Goal: Task Accomplishment & Management: Use online tool/utility

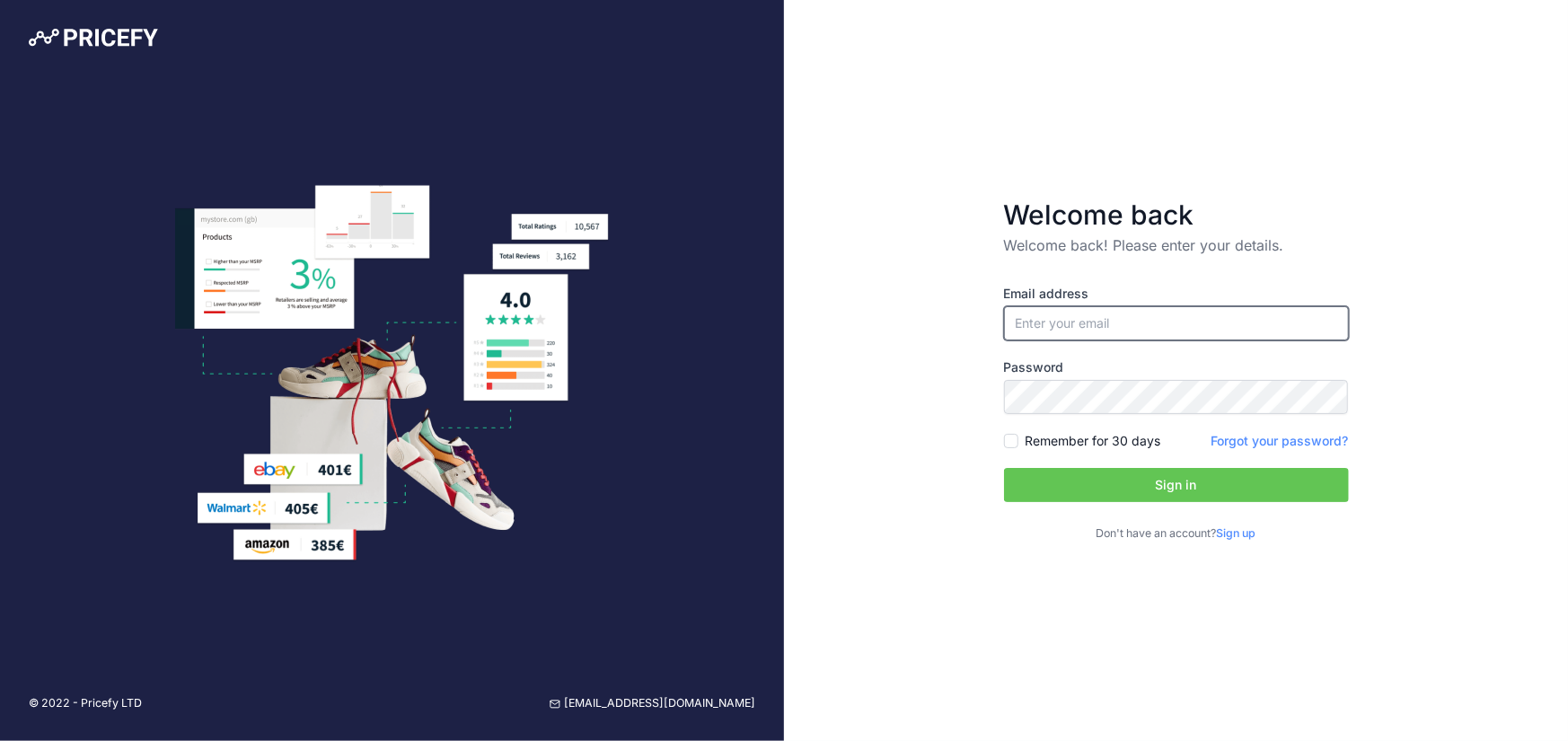
click at [1050, 321] on input "email" at bounding box center [1176, 323] width 345 height 34
type input "[EMAIL_ADDRESS][DOMAIN_NAME]"
click at [1015, 439] on input "Remember for 30 days" at bounding box center [1011, 440] width 14 height 14
checkbox input "true"
click at [1075, 489] on button "Sign in" at bounding box center [1176, 485] width 345 height 34
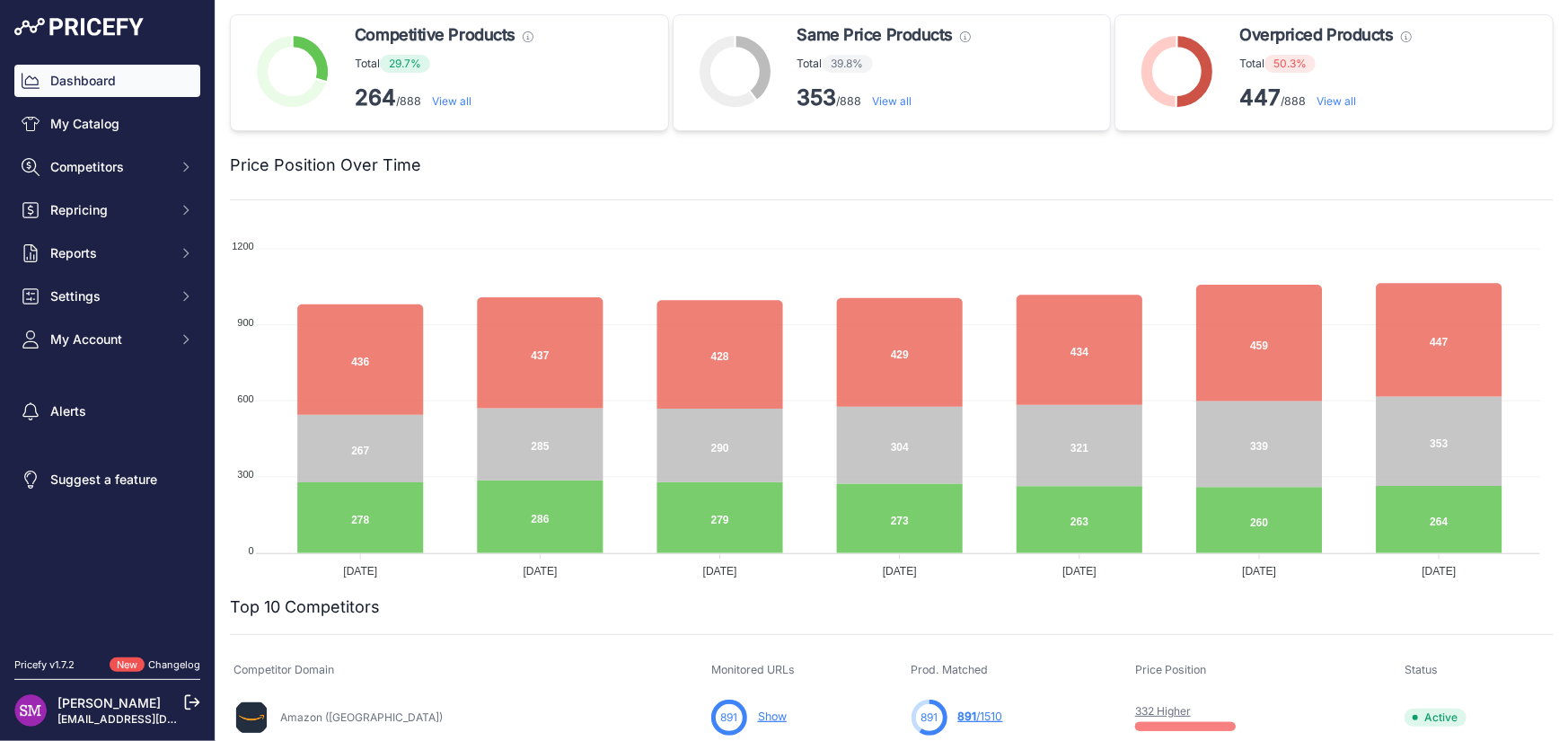
click at [461, 109] on p "264 /888 View all" at bounding box center [444, 97] width 178 height 28
click at [460, 106] on link "View all" at bounding box center [452, 101] width 40 height 13
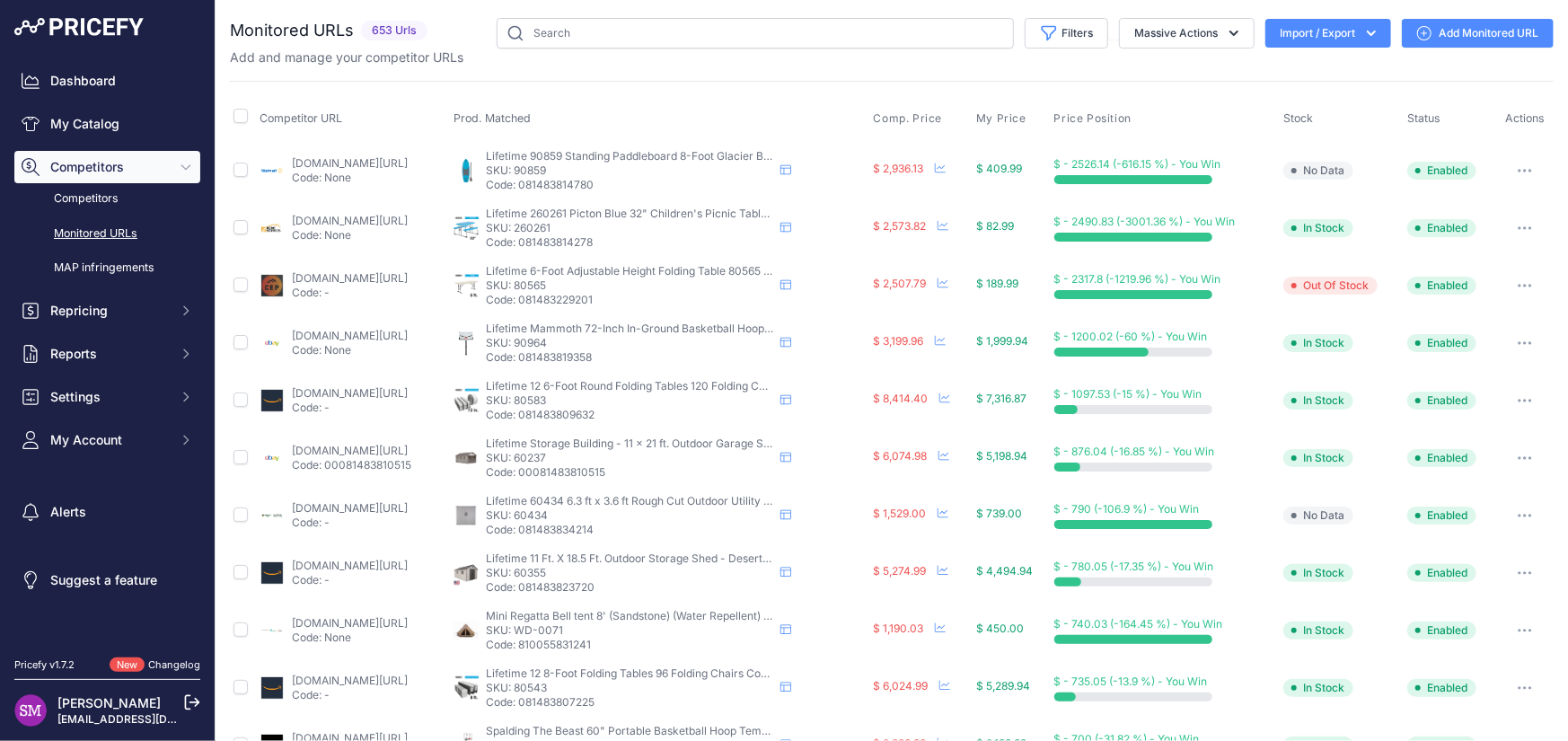
click at [352, 160] on link "walmart.com/ip/lifetime-hooligan-8-ft-youth-stand-up-paddle-board-glacier-blue-…" at bounding box center [349, 163] width 116 height 13
click at [338, 164] on link "walmart.com/ip/lifetime-hooligan-8-ft-youth-stand-up-paddle-board-glacier-blue-…" at bounding box center [349, 163] width 116 height 13
click at [1509, 173] on button "button" at bounding box center [1525, 170] width 36 height 25
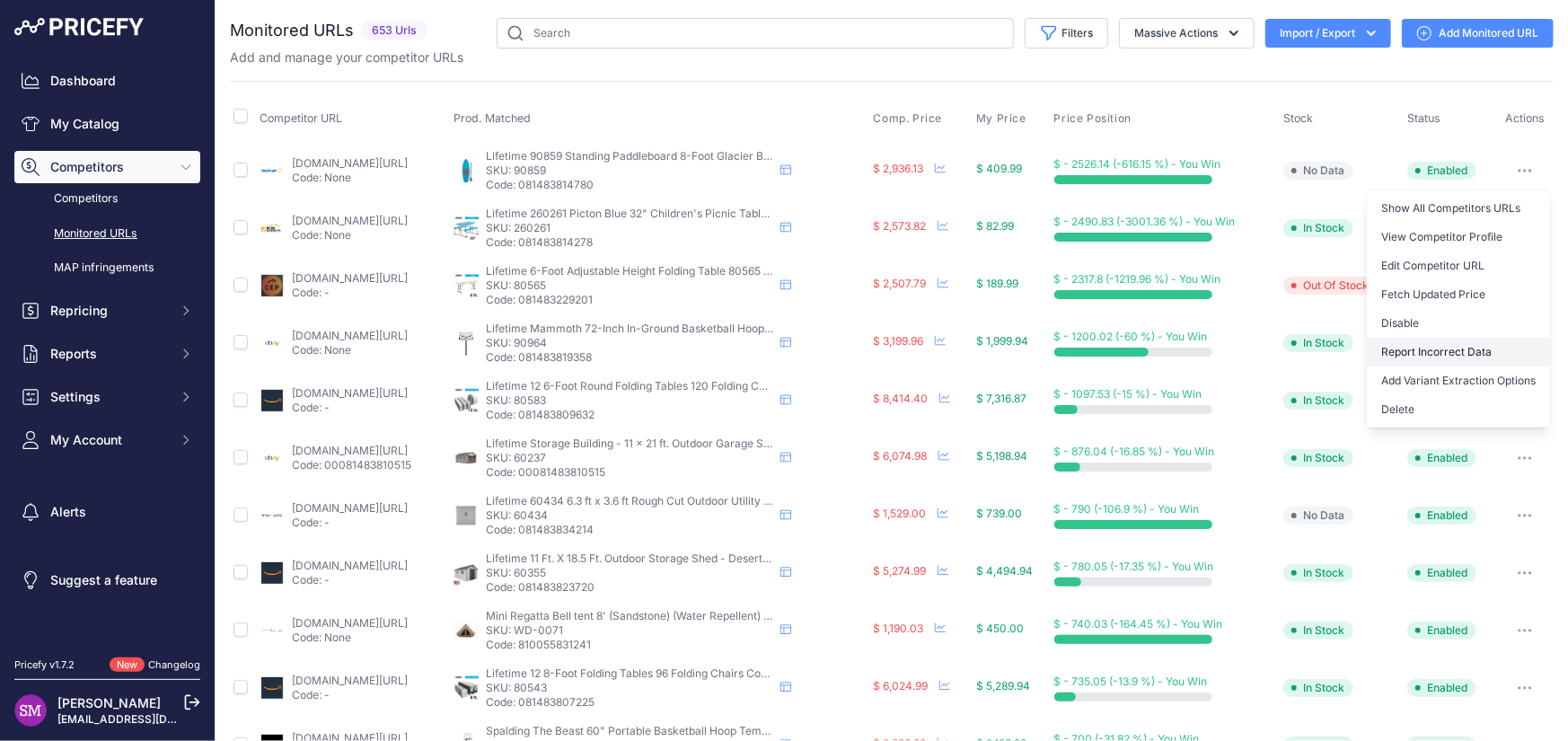
click at [1446, 348] on button "Report Incorrect Data" at bounding box center [1458, 352] width 183 height 28
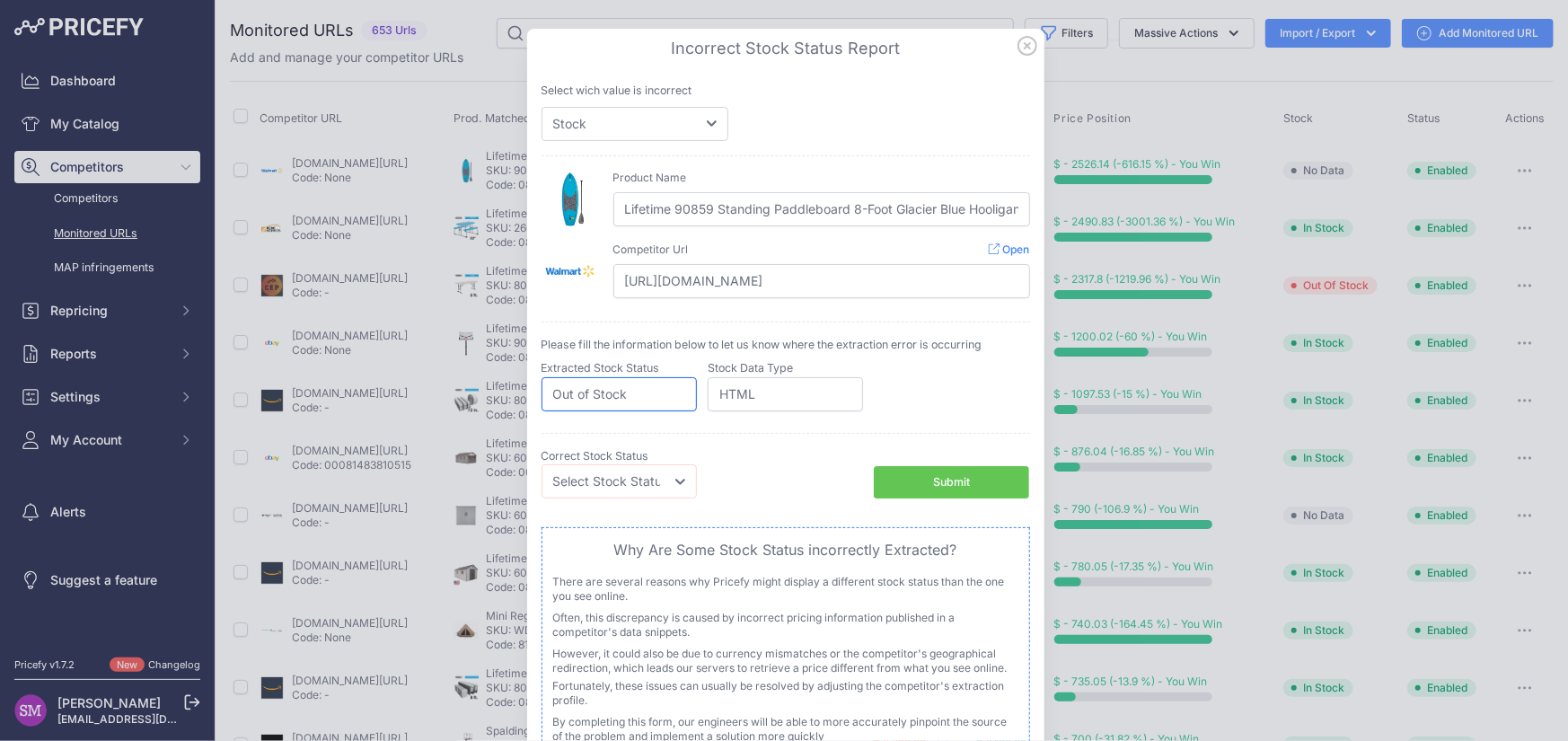
click at [616, 398] on input "Out of Stock" at bounding box center [619, 395] width 156 height 34
click at [678, 398] on input "Out of Stock" at bounding box center [619, 395] width 156 height 34
click at [634, 498] on div "Correct Stock Status Select Stock Status Out of Stock In Stock Competitor Curre…" at bounding box center [785, 474] width 488 height 81
click at [644, 149] on div "Select wich value is incorrect Price Stock You already reported an issue about …" at bounding box center [785, 295] width 503 height 466
click at [644, 125] on select "Price Stock" at bounding box center [635, 124] width 187 height 34
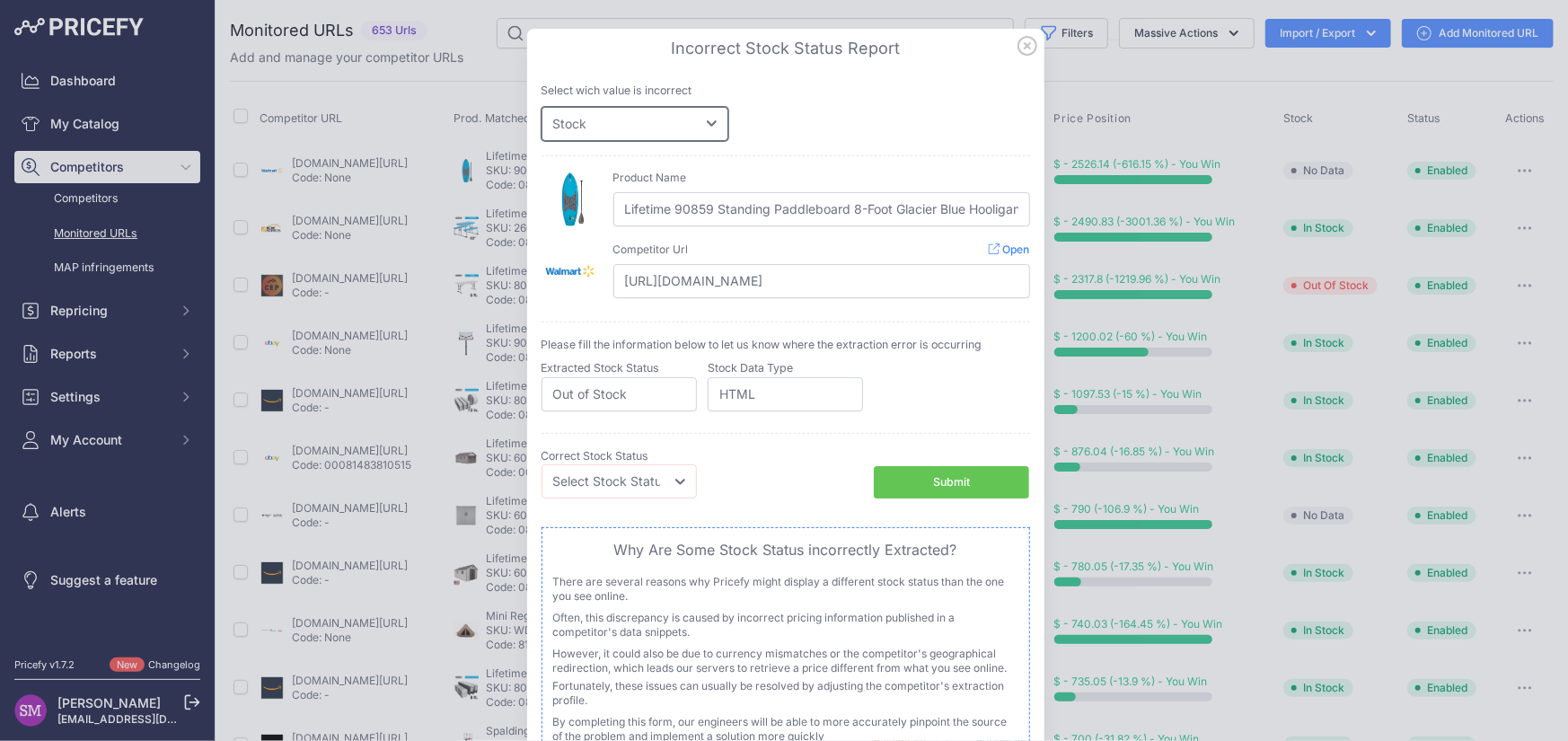
select select "price"
click at [542, 107] on select "Price Stock" at bounding box center [635, 124] width 187 height 34
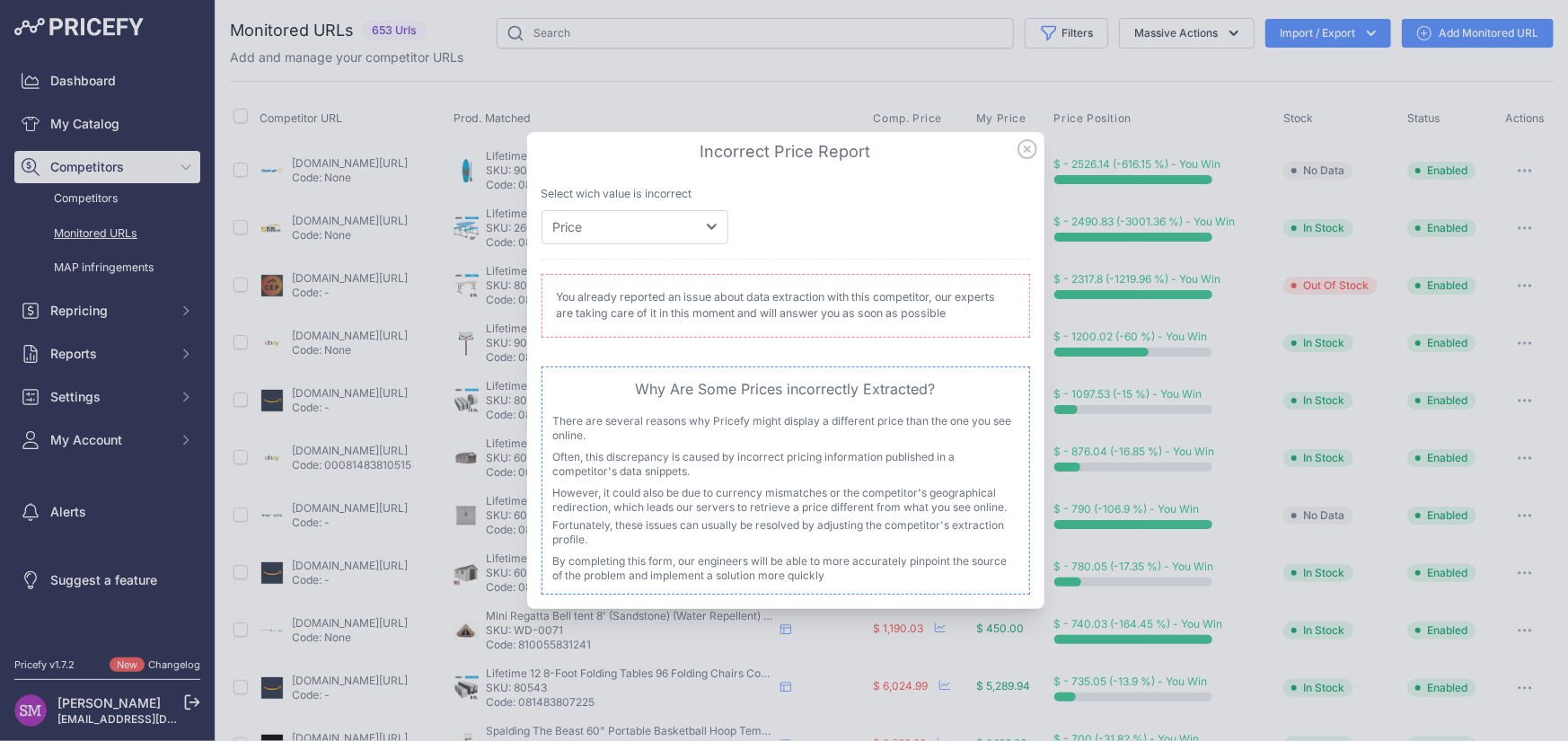
click at [1031, 144] on icon at bounding box center [1027, 148] width 20 height 20
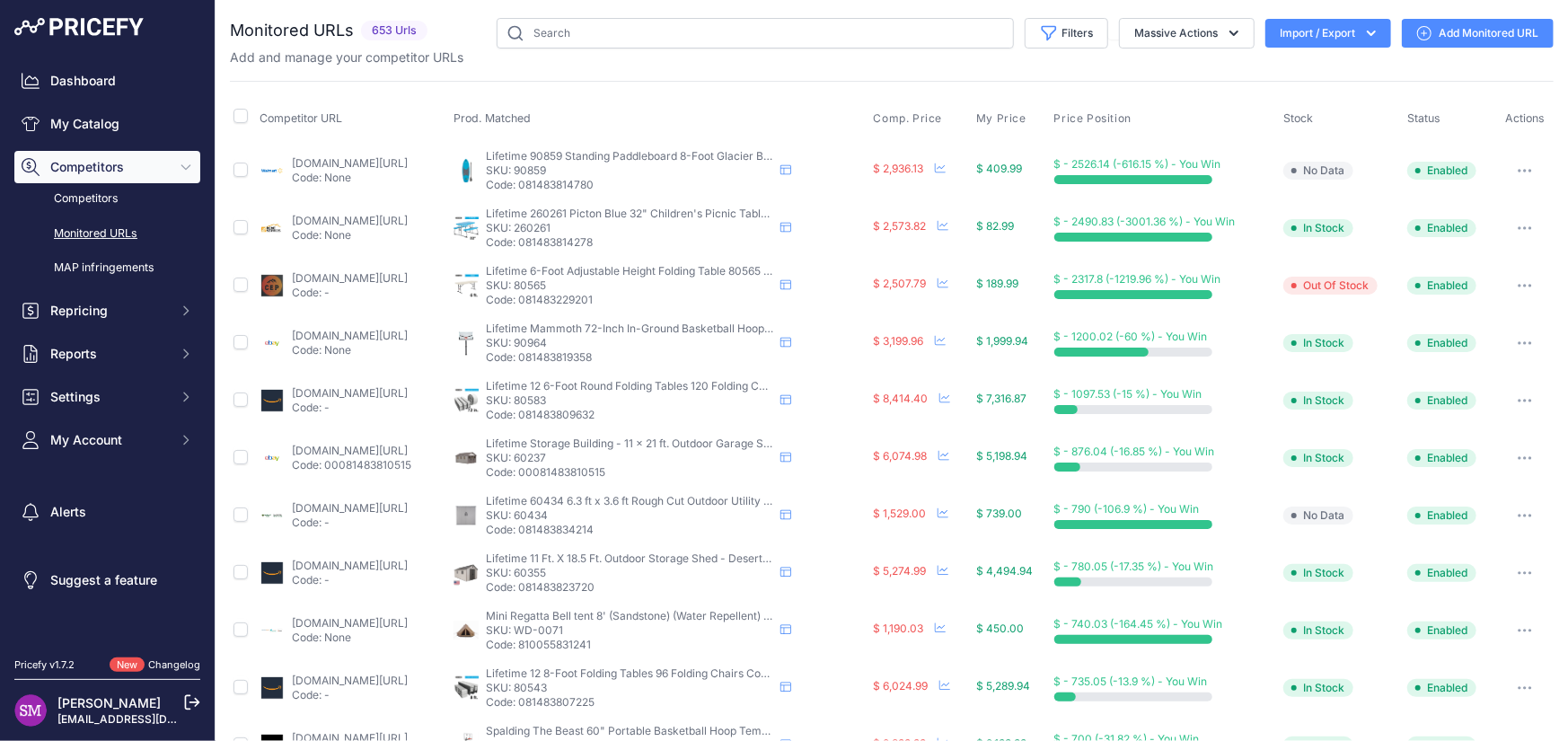
click at [408, 219] on link "homedepot.com/p/lifetime-35-4-in-blue-rectangle-steel-and-resin-kids-picnic-tab…" at bounding box center [349, 220] width 116 height 13
click at [1518, 231] on button "button" at bounding box center [1525, 227] width 36 height 25
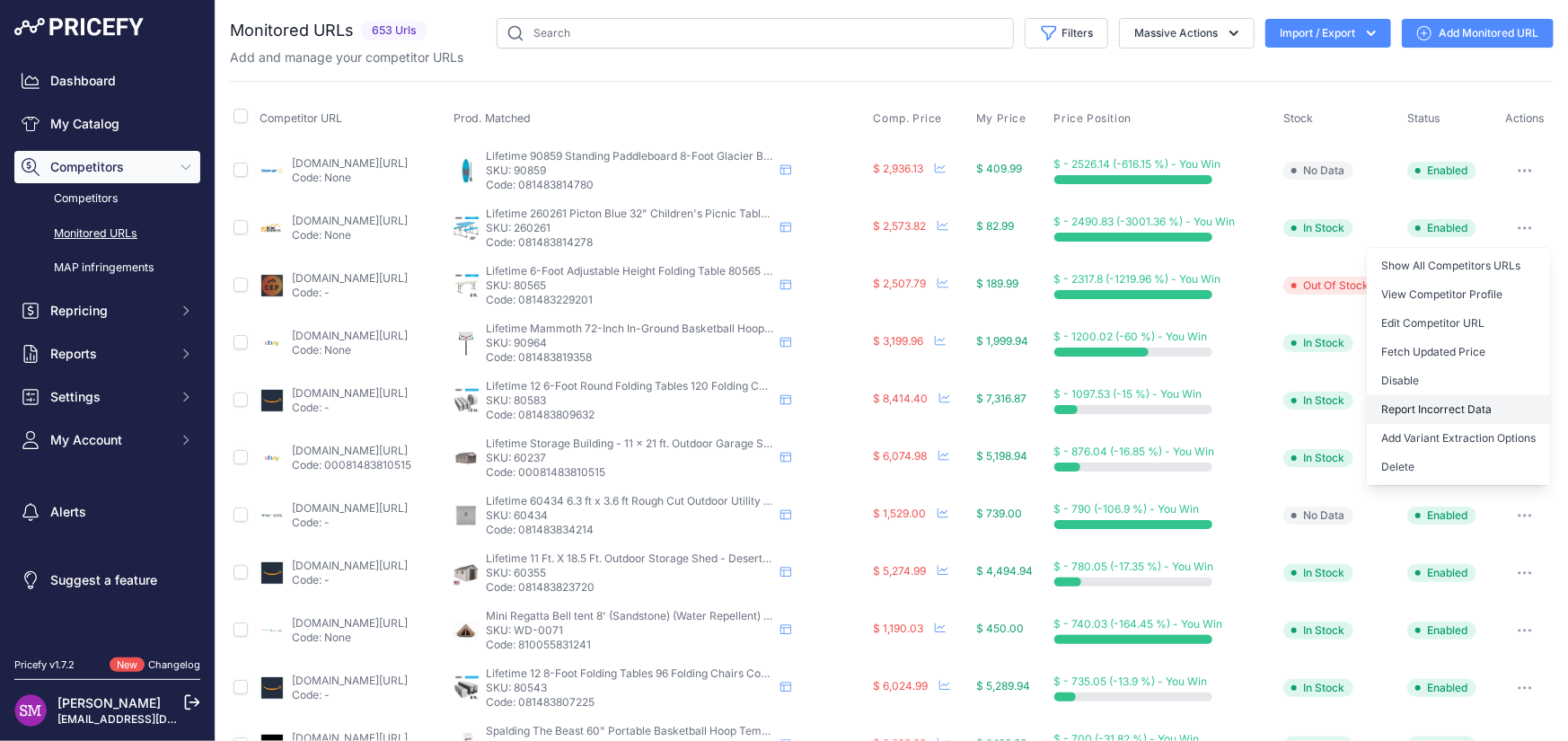
click at [1455, 406] on button "Report Incorrect Data" at bounding box center [1458, 410] width 183 height 28
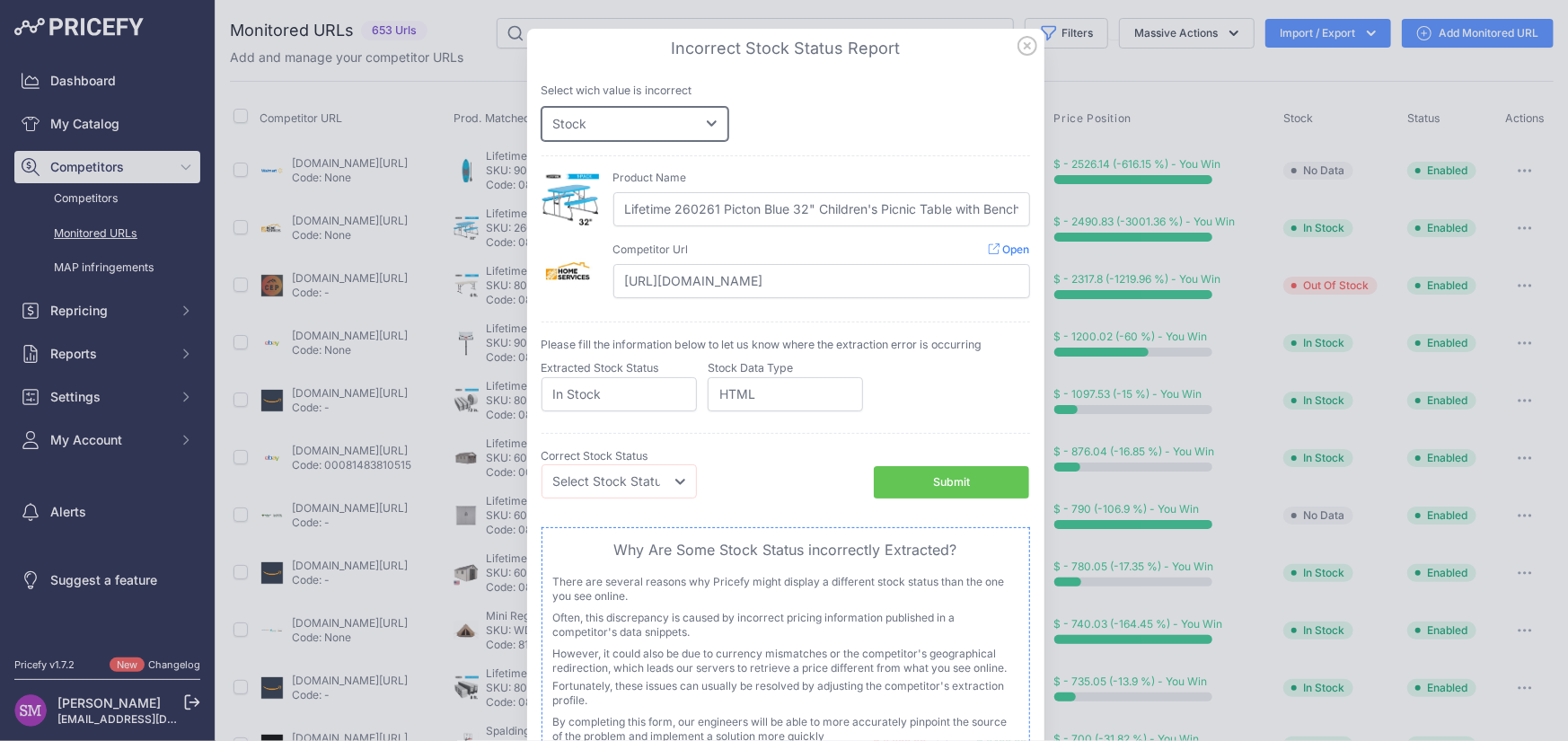
click at [605, 115] on select "Price Stock" at bounding box center [635, 124] width 187 height 34
select select "price"
click at [542, 107] on select "Price Stock" at bounding box center [635, 124] width 187 height 34
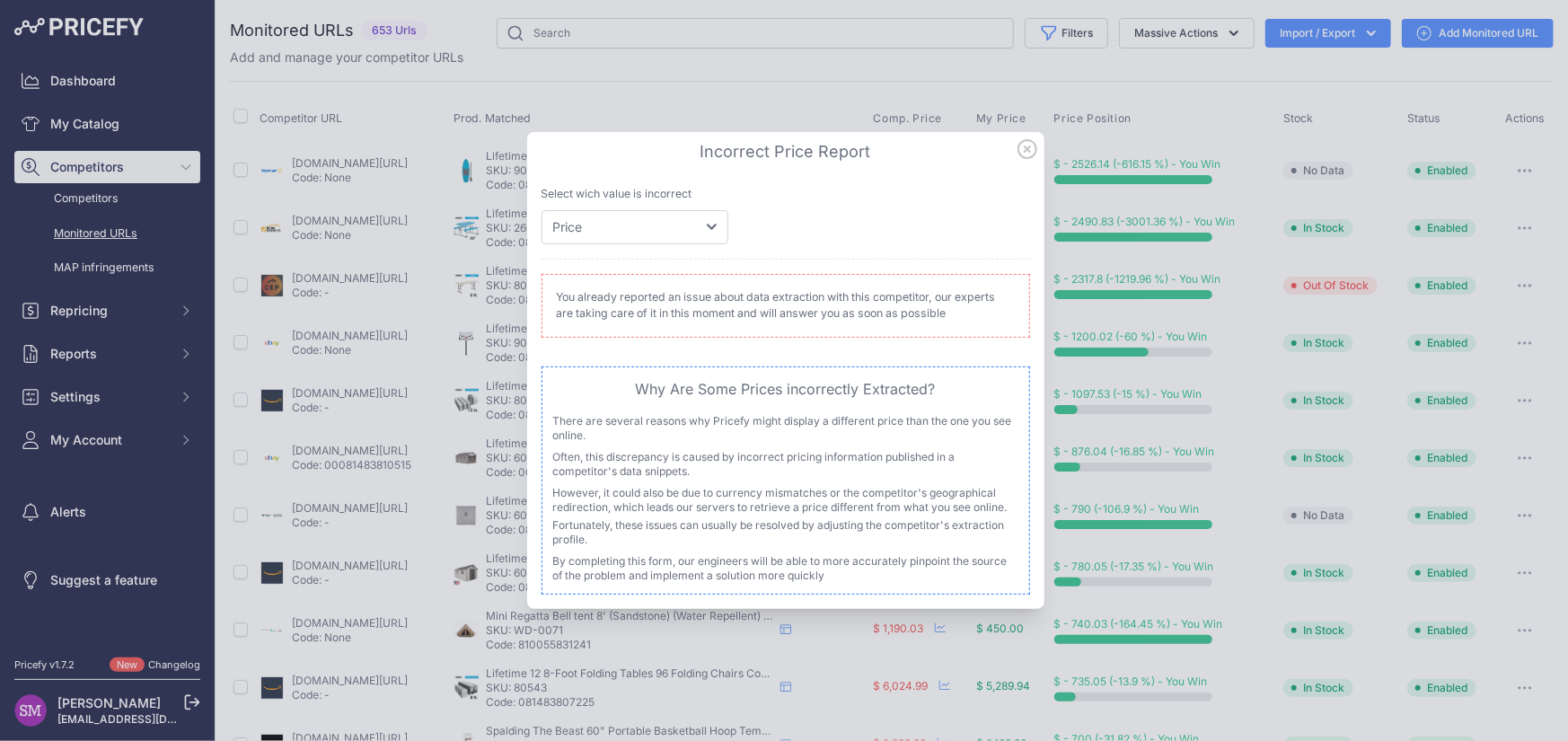
click at [1020, 148] on icon at bounding box center [1027, 148] width 20 height 20
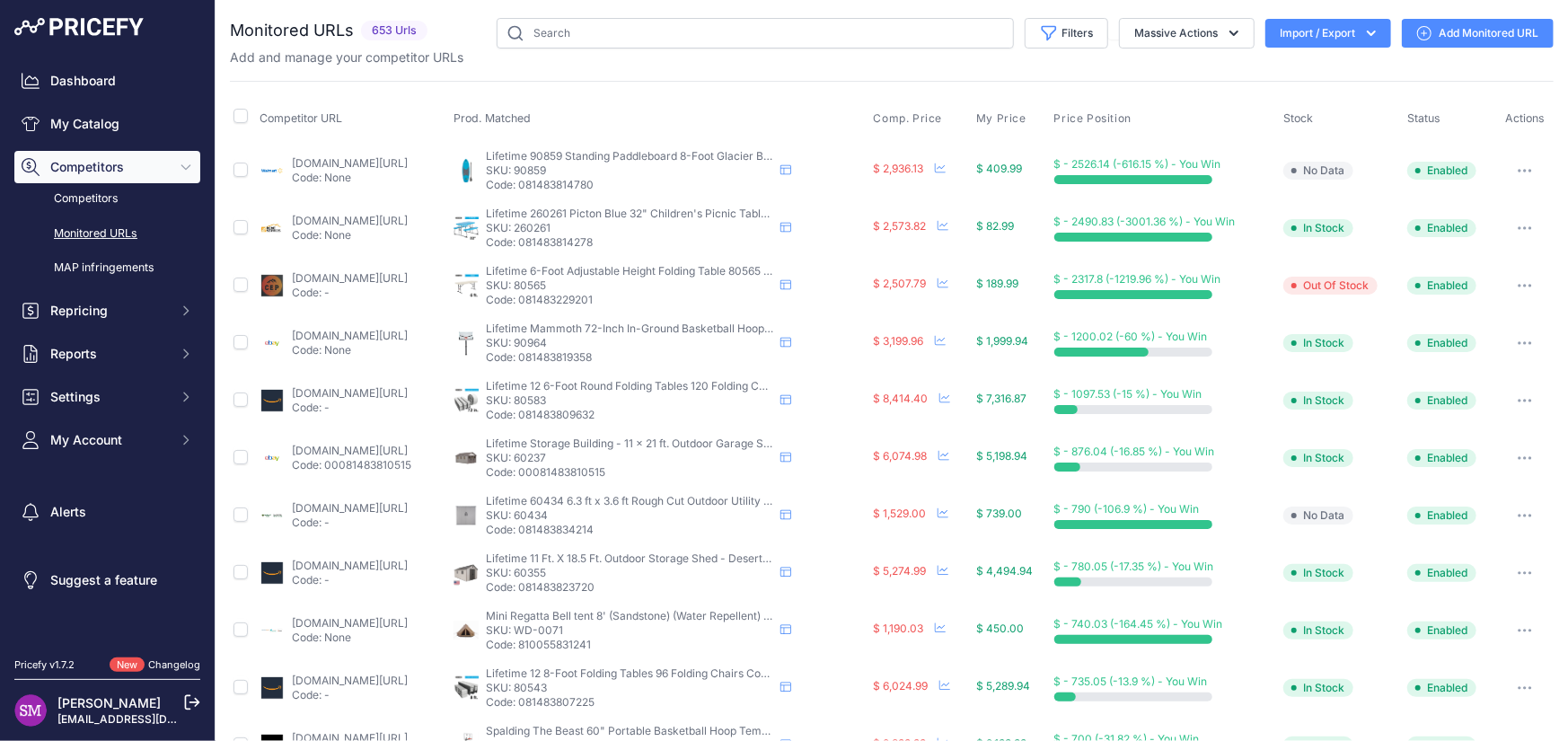
click at [1520, 170] on icon "button" at bounding box center [1521, 171] width 2 height 2
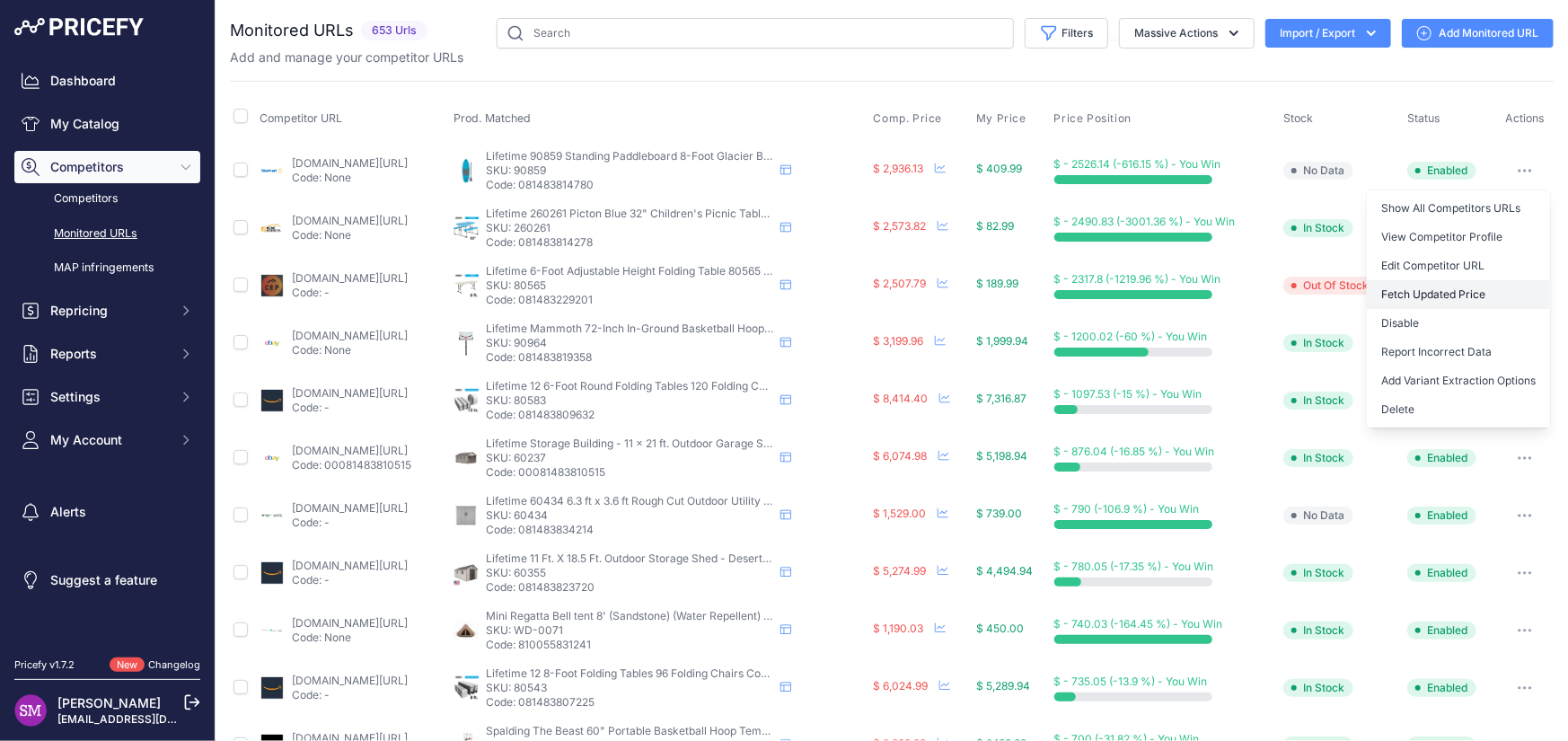
click at [1442, 291] on button "Fetch Updated Price" at bounding box center [1458, 295] width 183 height 28
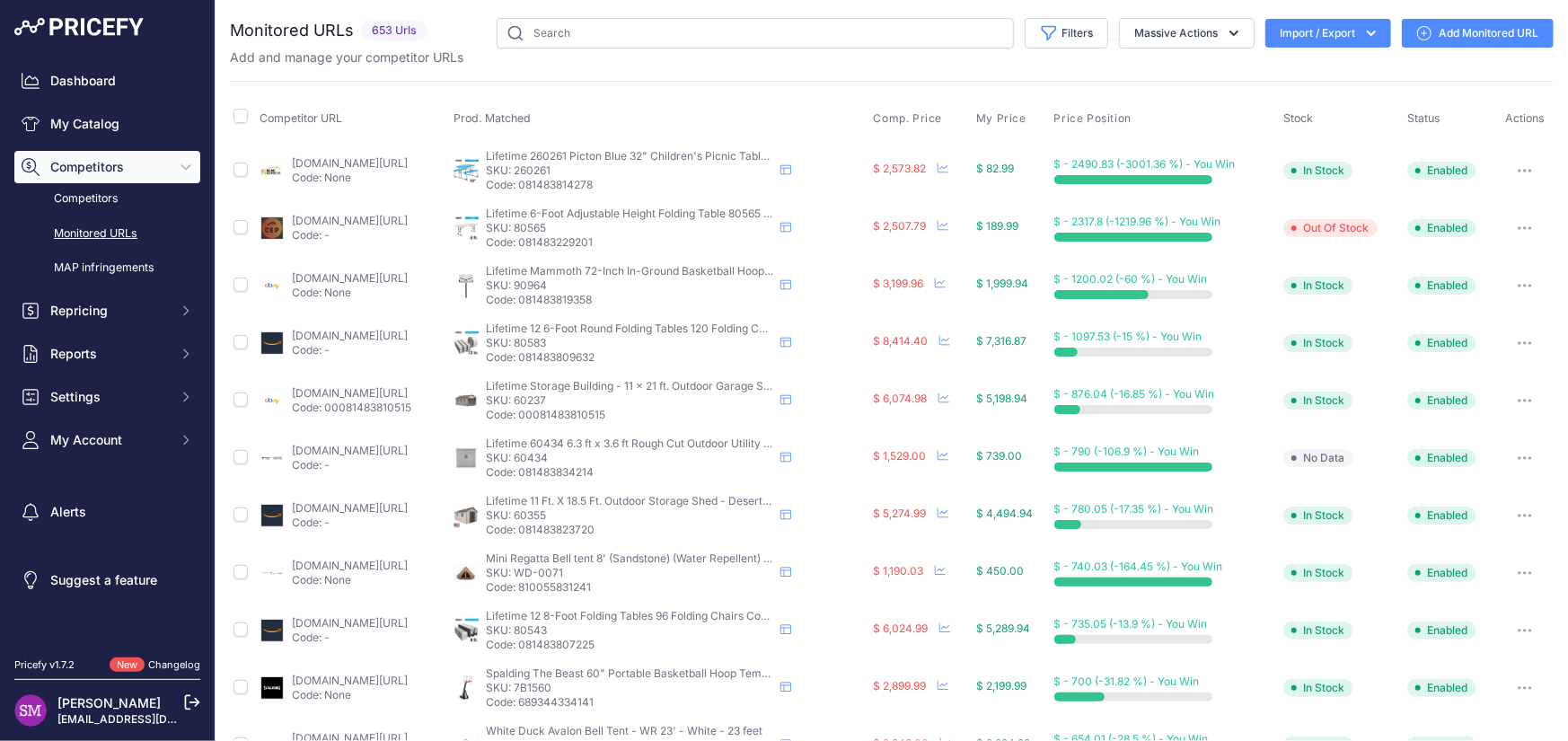
click at [1507, 164] on button "button" at bounding box center [1525, 170] width 36 height 25
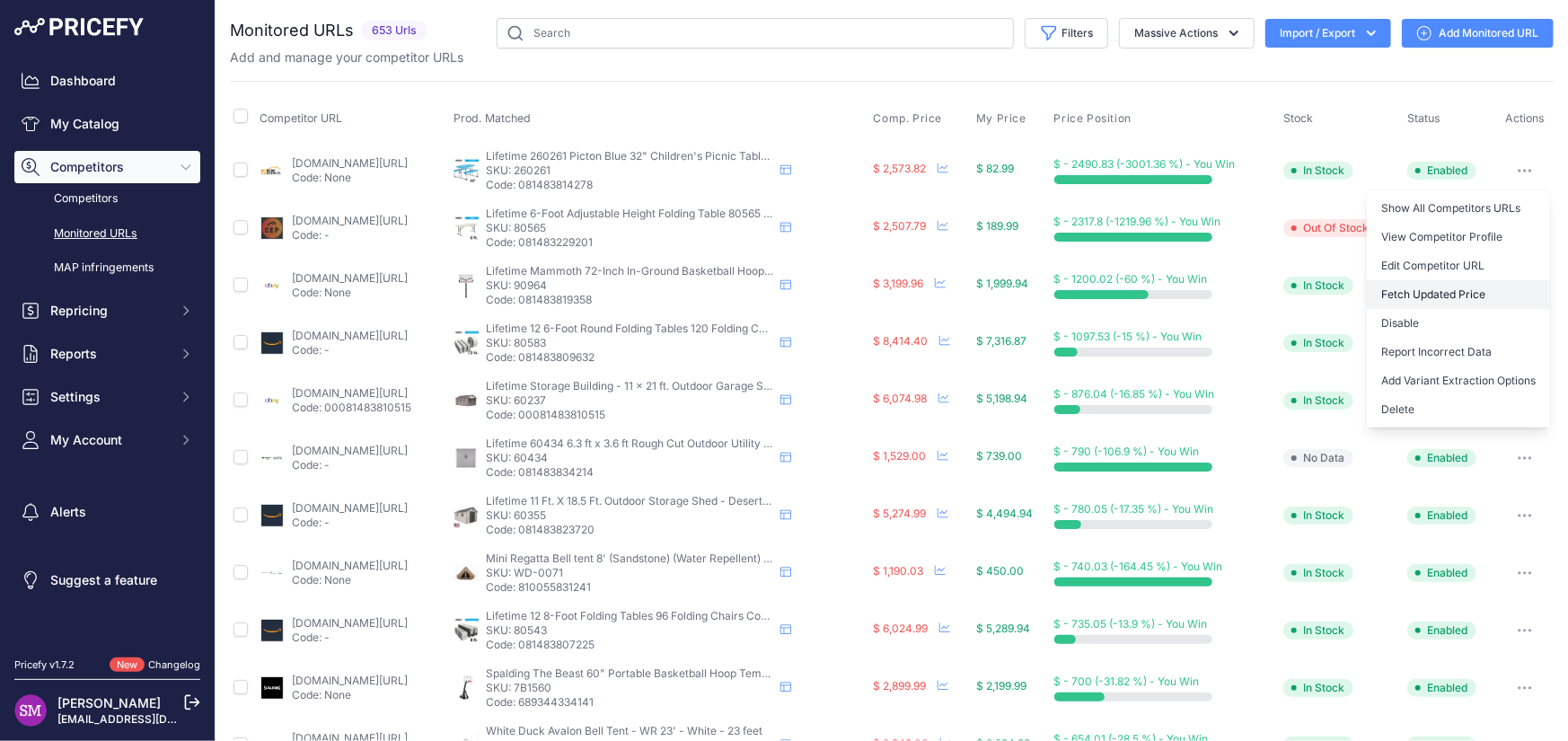
click at [1459, 290] on button "Fetch Updated Price" at bounding box center [1458, 295] width 183 height 28
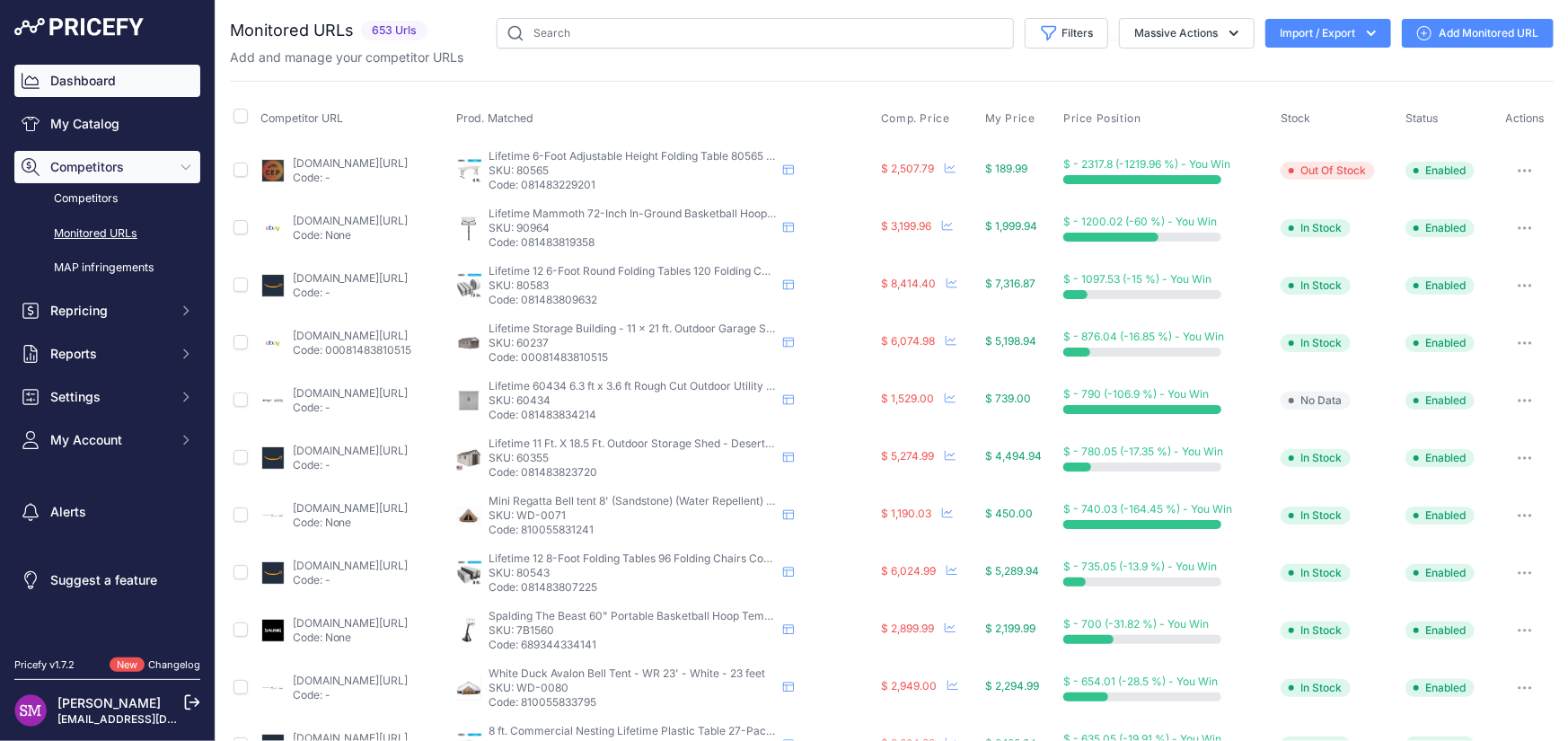
click at [96, 76] on link "Dashboard" at bounding box center [107, 80] width 186 height 32
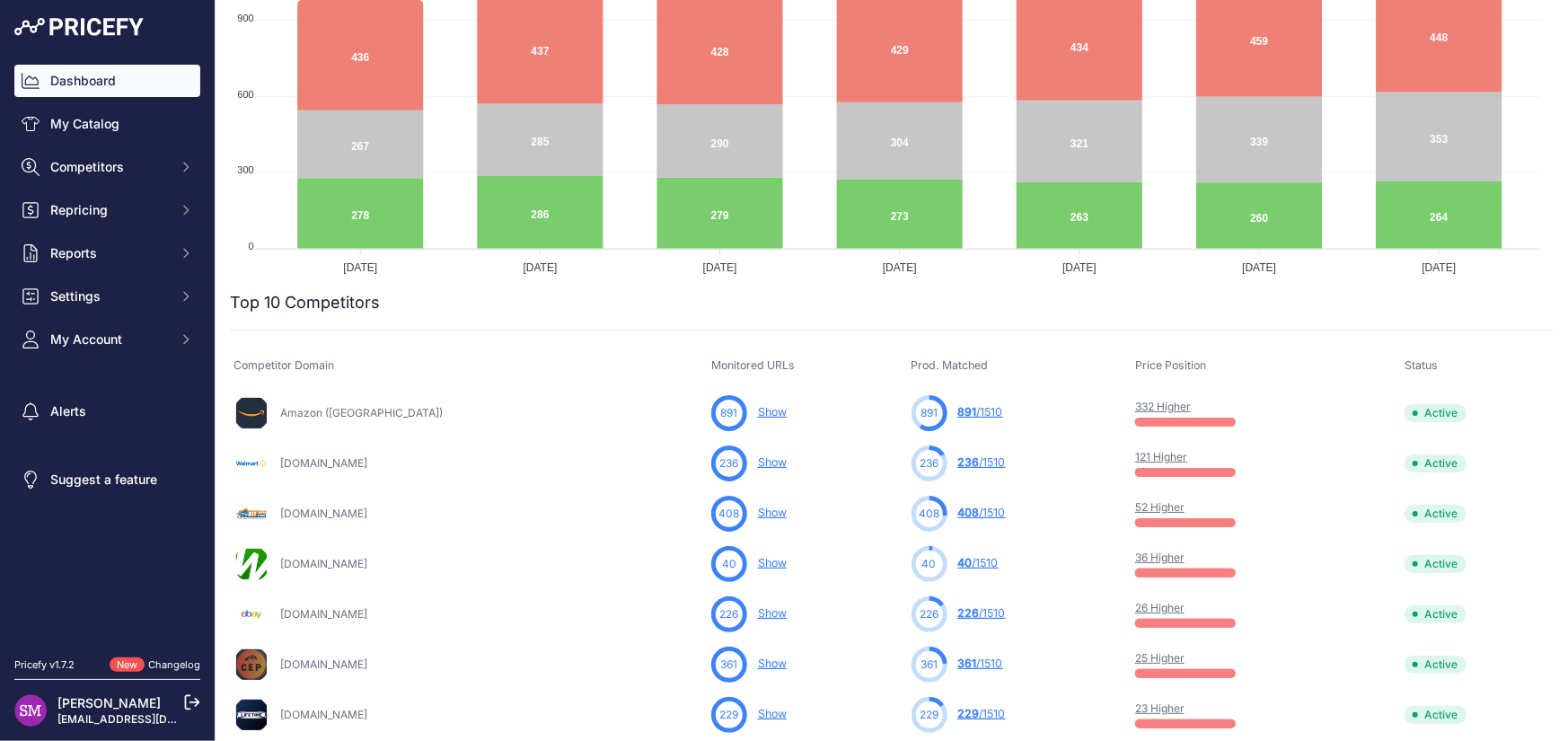
scroll to position [360, 0]
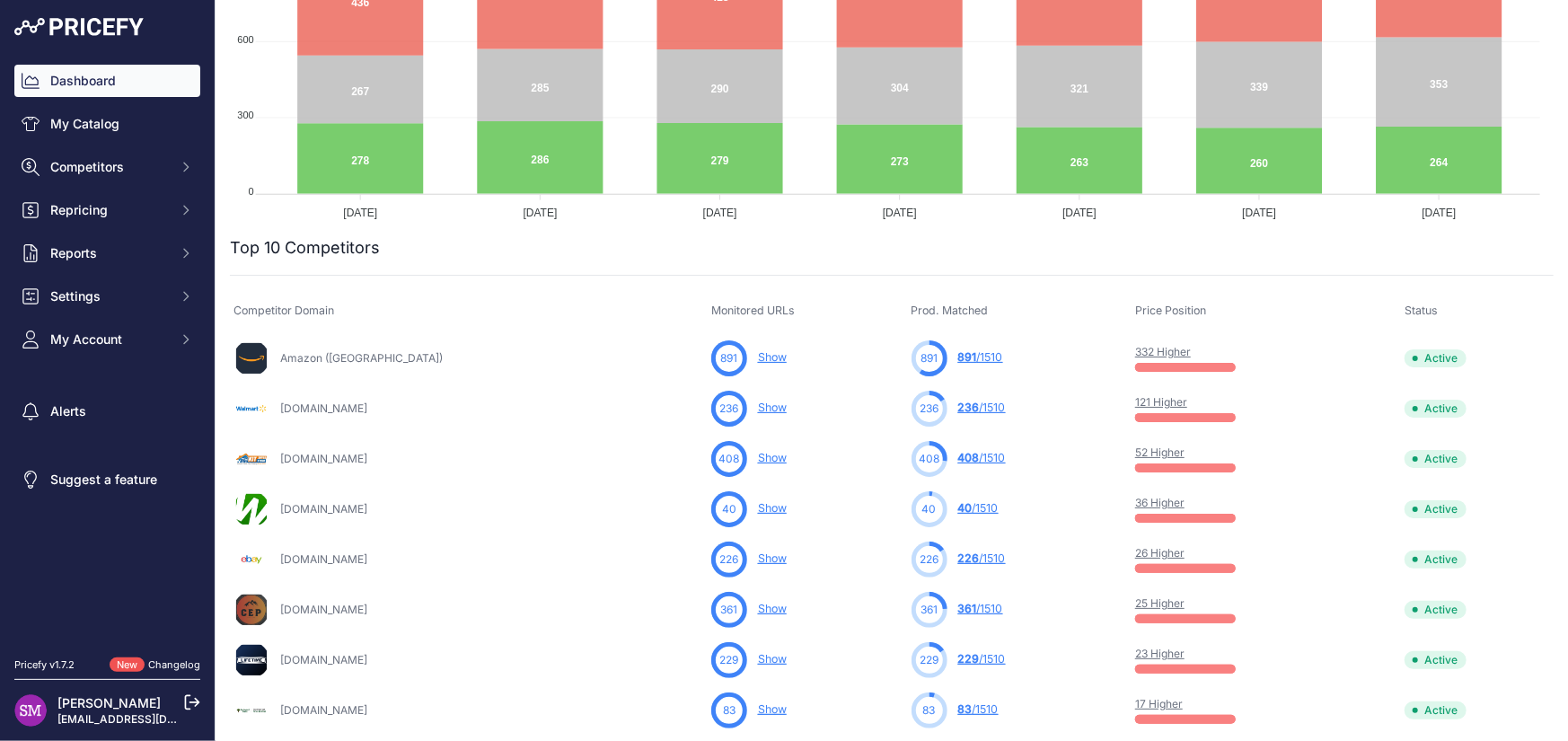
click at [1142, 649] on link "23 Higher" at bounding box center [1159, 653] width 49 height 13
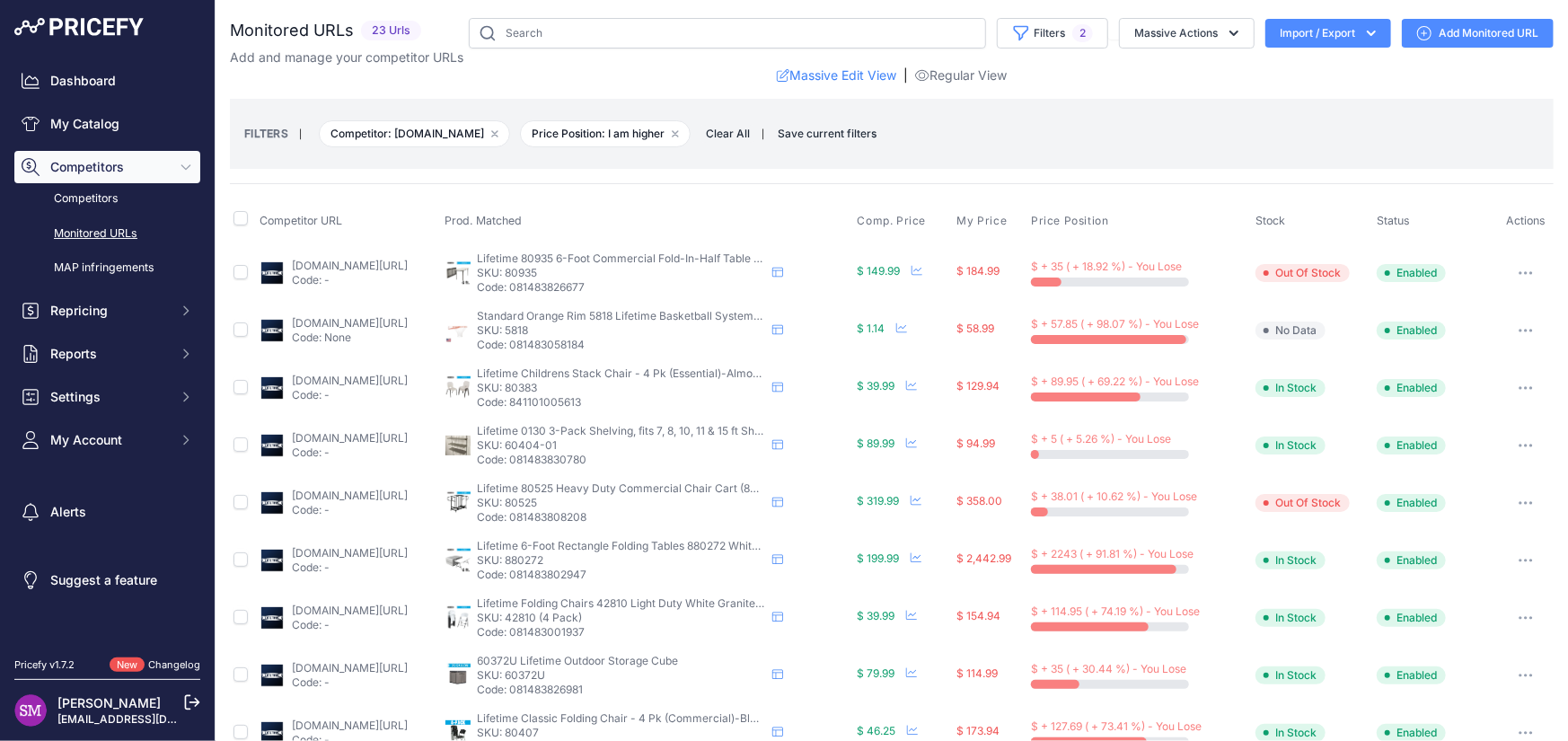
click at [368, 316] on link "lifetime.com/lifetime-5818g-classic-rim-orange" at bounding box center [349, 323] width 116 height 13
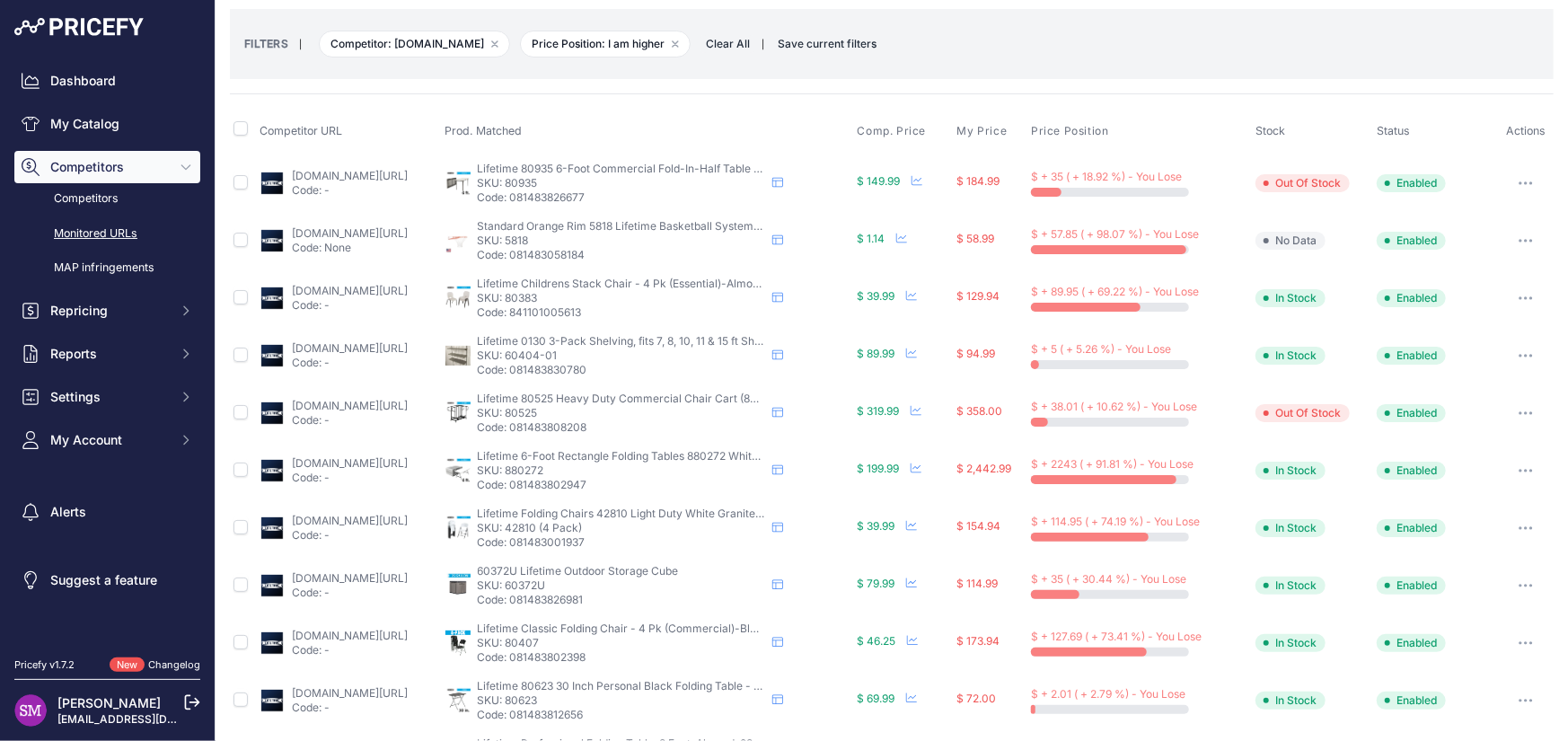
scroll to position [269, 0]
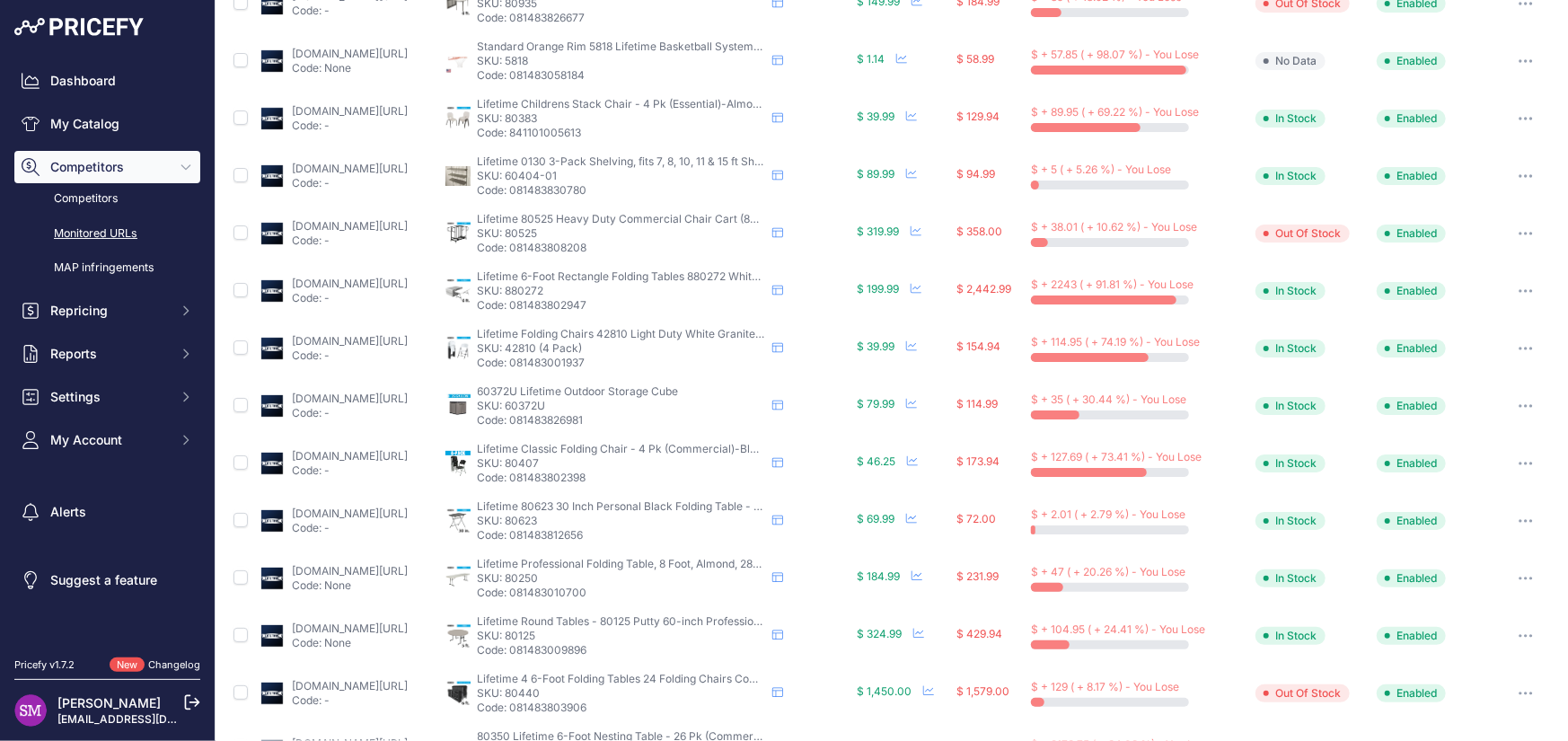
click at [358, 399] on link "lifetime.com/lifetime-60372u-outdoor-storage-cube" at bounding box center [349, 398] width 116 height 13
click at [567, 387] on span "60372U Lifetime Outdoor Storage Cube" at bounding box center [578, 391] width 201 height 13
copy span "60372U"
click at [339, 396] on link "lifetime.com/lifetime-60372u-outdoor-storage-cube" at bounding box center [349, 398] width 116 height 13
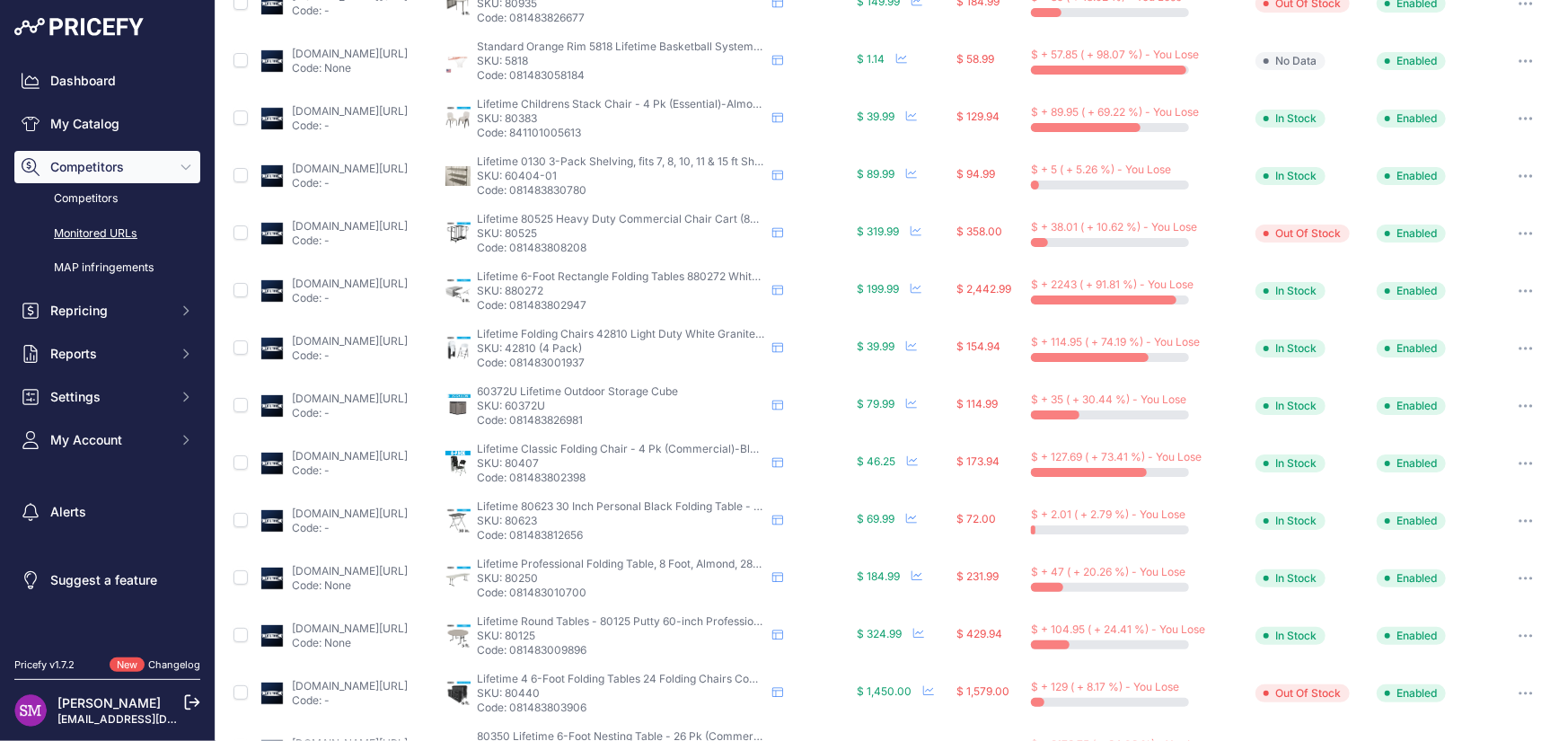
click at [580, 516] on p "SKU: 80623" at bounding box center [621, 520] width 287 height 14
copy p "80623"
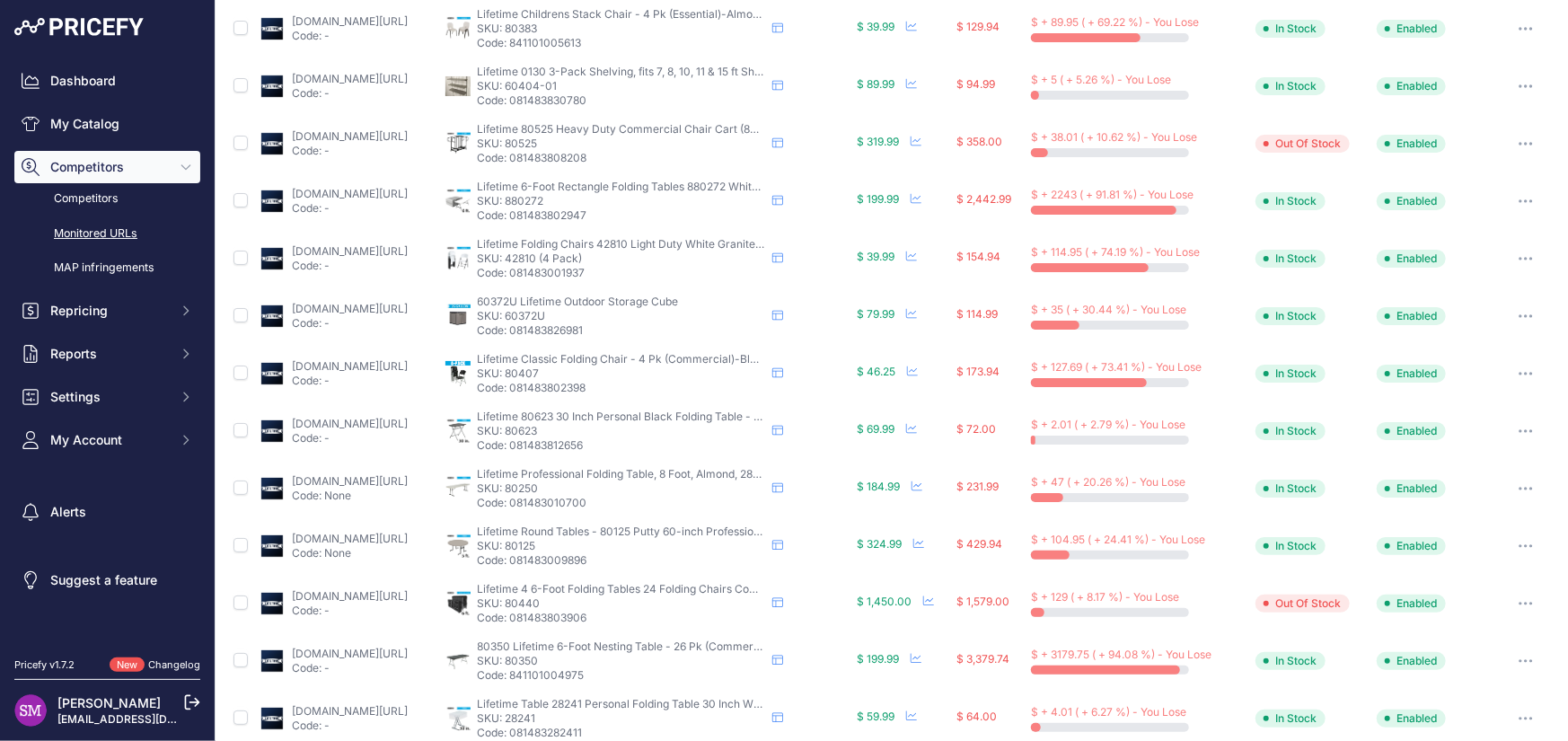
click at [572, 546] on p "SKU: 80125" at bounding box center [621, 546] width 287 height 14
copy p "80125"
click at [401, 533] on link "lifetime.com/lifetime-80125g-60-inch-round-table-professional?prirule_jdsnikfkf…" at bounding box center [349, 538] width 116 height 13
click at [581, 486] on p "SKU: 80250" at bounding box center [621, 488] width 287 height 14
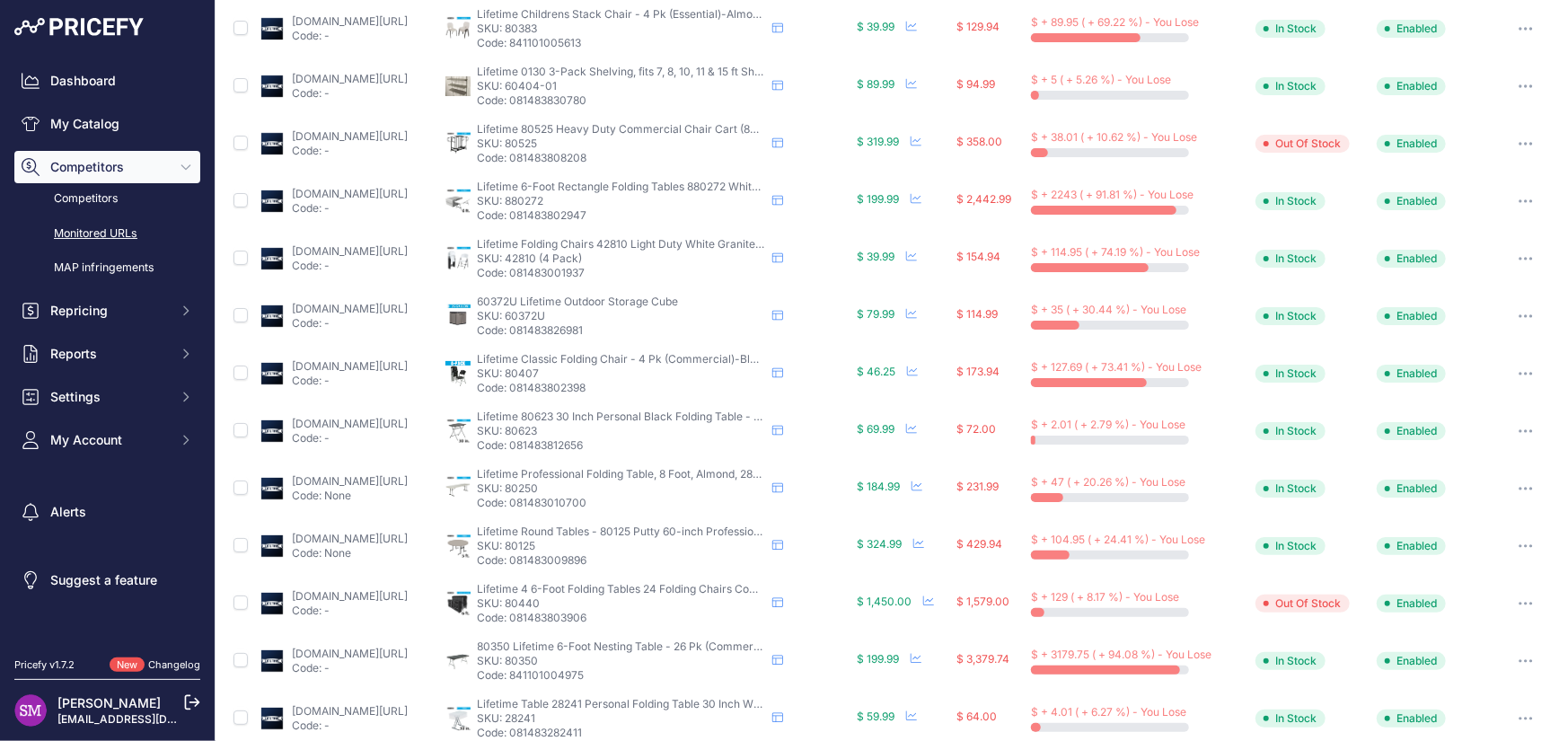
click at [581, 486] on p "SKU: 80250" at bounding box center [621, 488] width 287 height 14
copy p "80250"
